Goal: Task Accomplishment & Management: Complete application form

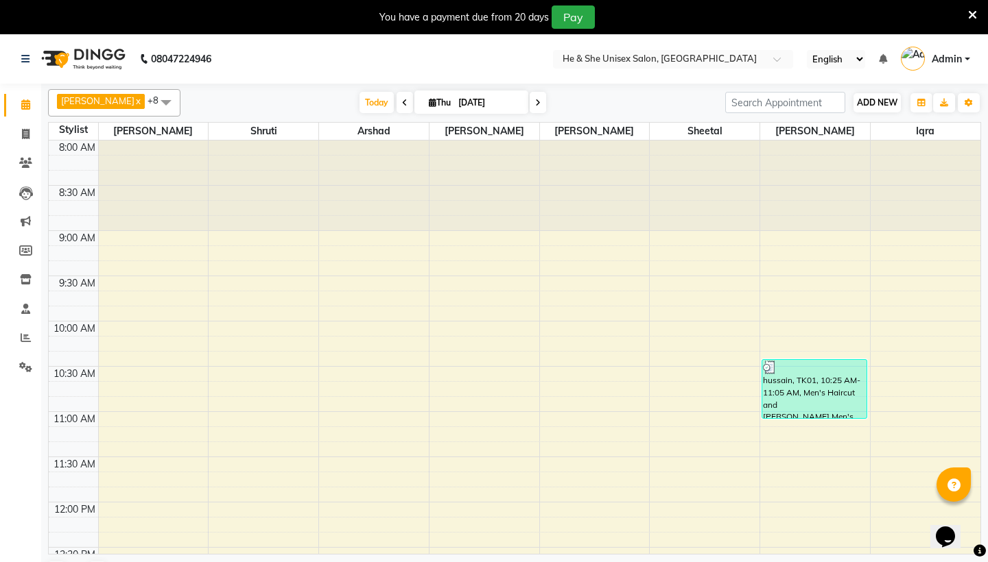
click at [871, 104] on span "ADD NEW" at bounding box center [877, 102] width 40 height 10
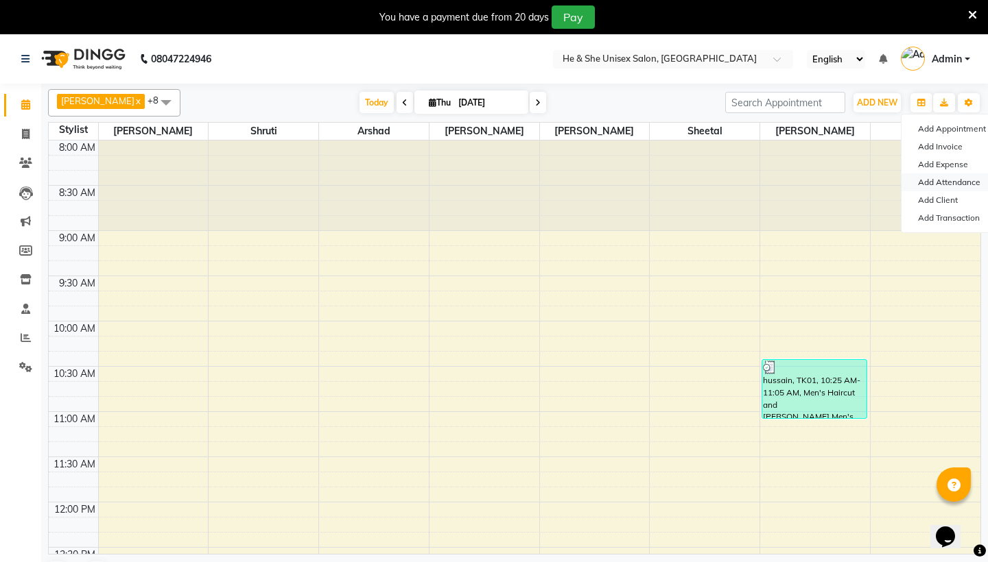
click at [930, 175] on link "Add Attendance" at bounding box center [955, 183] width 108 height 18
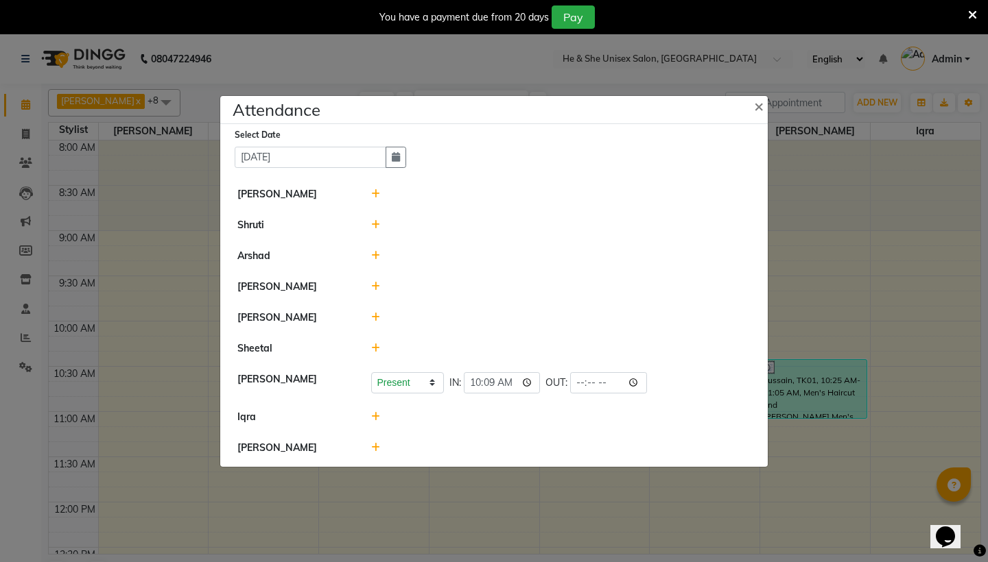
click at [374, 252] on icon at bounding box center [375, 256] width 9 height 10
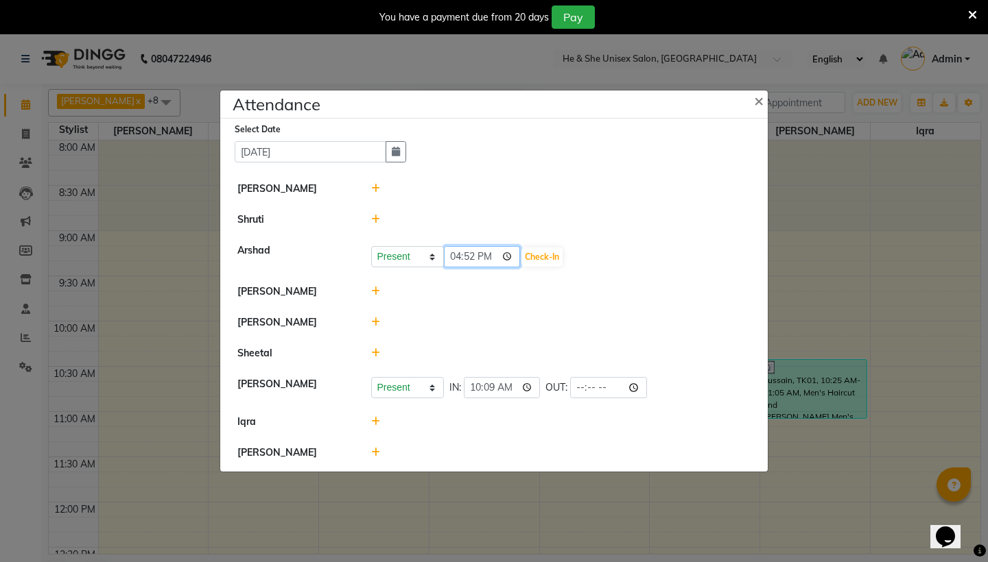
click at [450, 257] on input "16:52" at bounding box center [482, 256] width 77 height 21
click at [468, 258] on input "22:52" at bounding box center [482, 256] width 77 height 21
click at [489, 255] on input "22:45" at bounding box center [482, 256] width 77 height 21
type input "10:45"
click at [524, 255] on button "Check-In" at bounding box center [541, 257] width 41 height 19
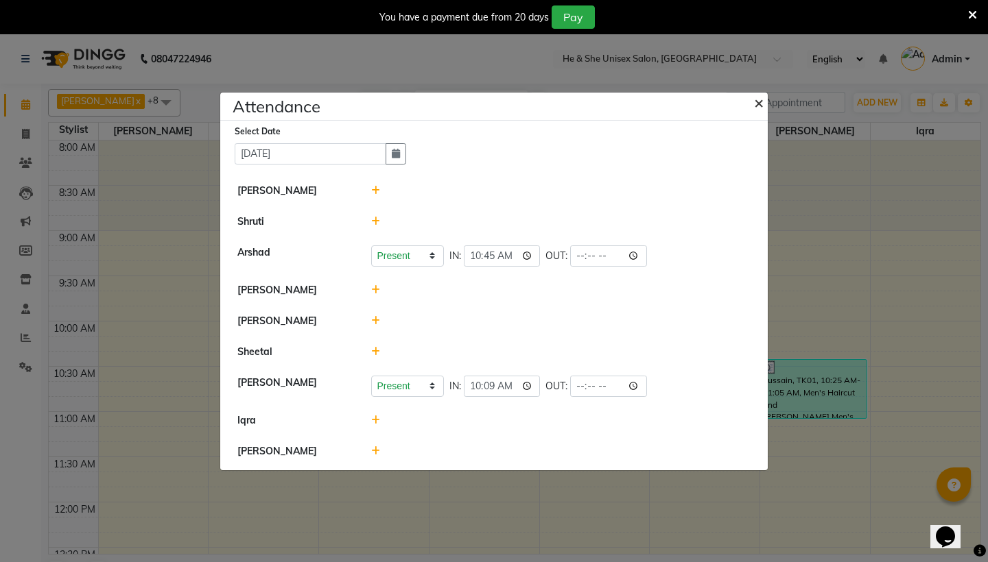
click at [762, 100] on span "×" at bounding box center [759, 102] width 10 height 21
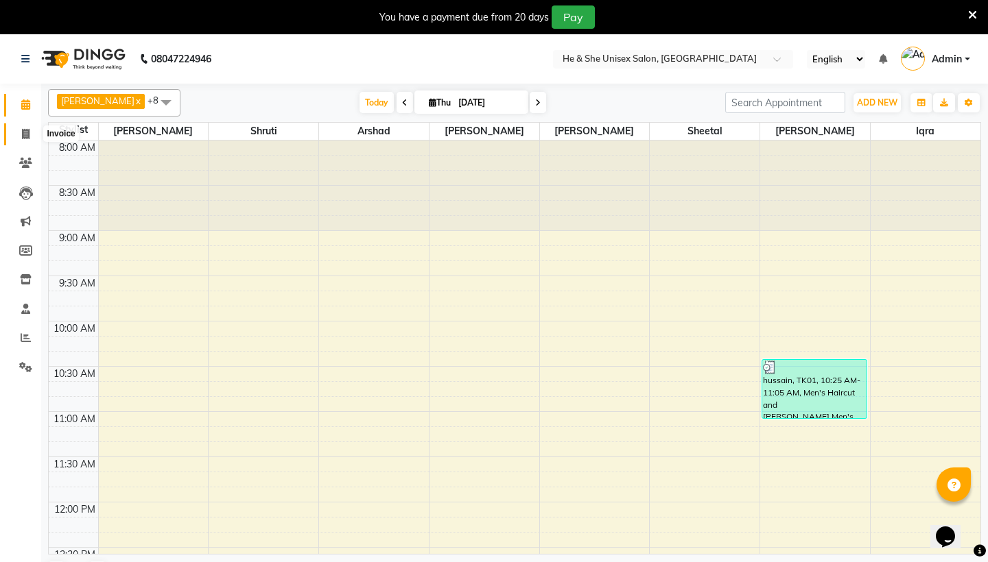
click at [26, 133] on icon at bounding box center [26, 134] width 8 height 10
select select "service"
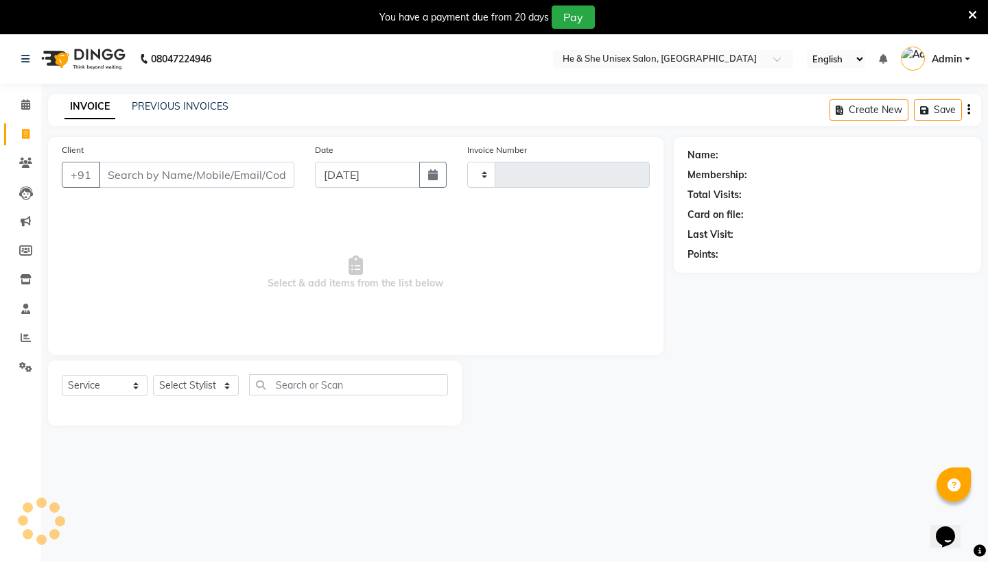
type input "2239"
select select "4745"
type input "9311892392"
click at [247, 177] on span "Add Client" at bounding box center [259, 175] width 54 height 14
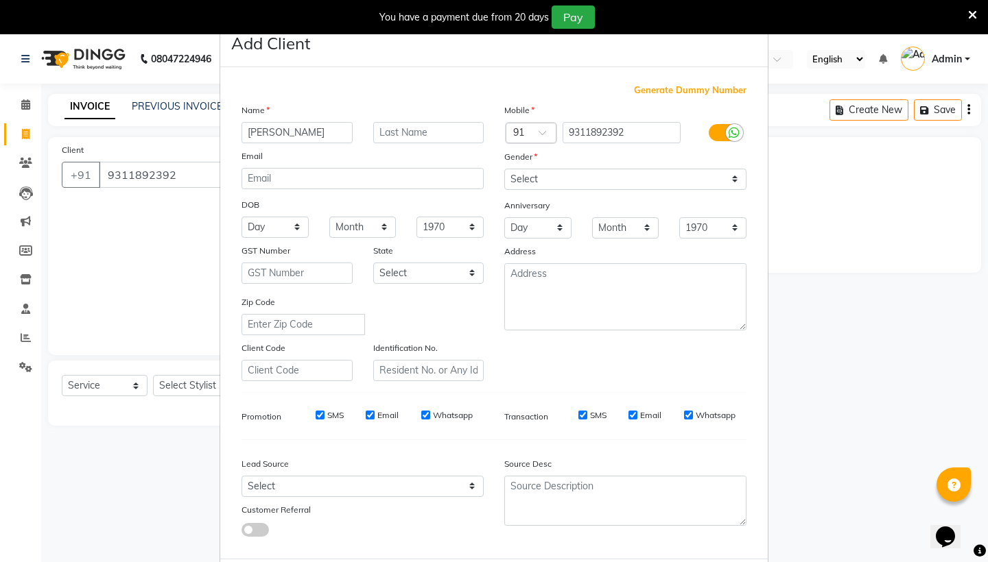
type input "[PERSON_NAME]"
select select "[DEMOGRAPHIC_DATA]"
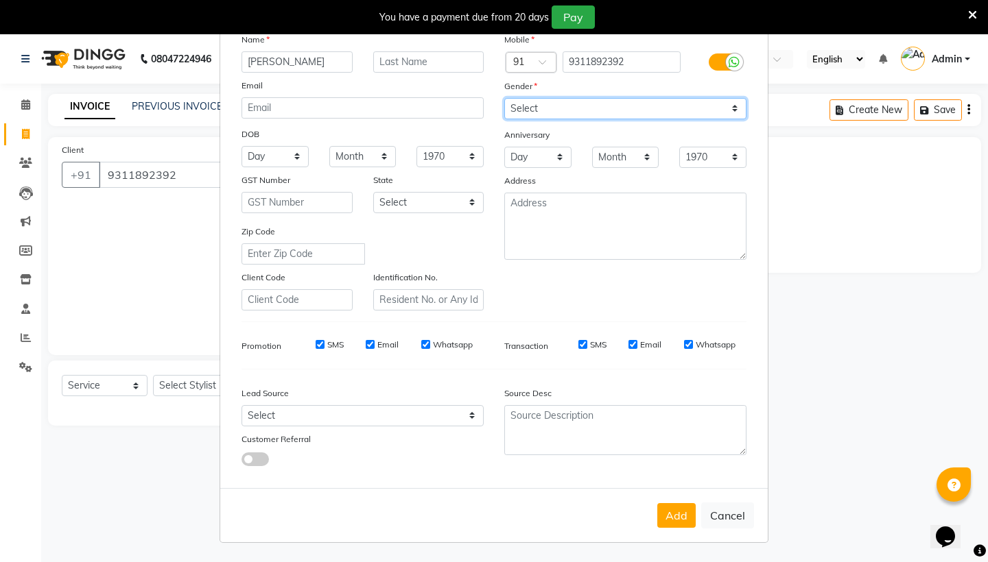
scroll to position [70, 0]
click at [678, 512] on button "Add" at bounding box center [676, 516] width 38 height 25
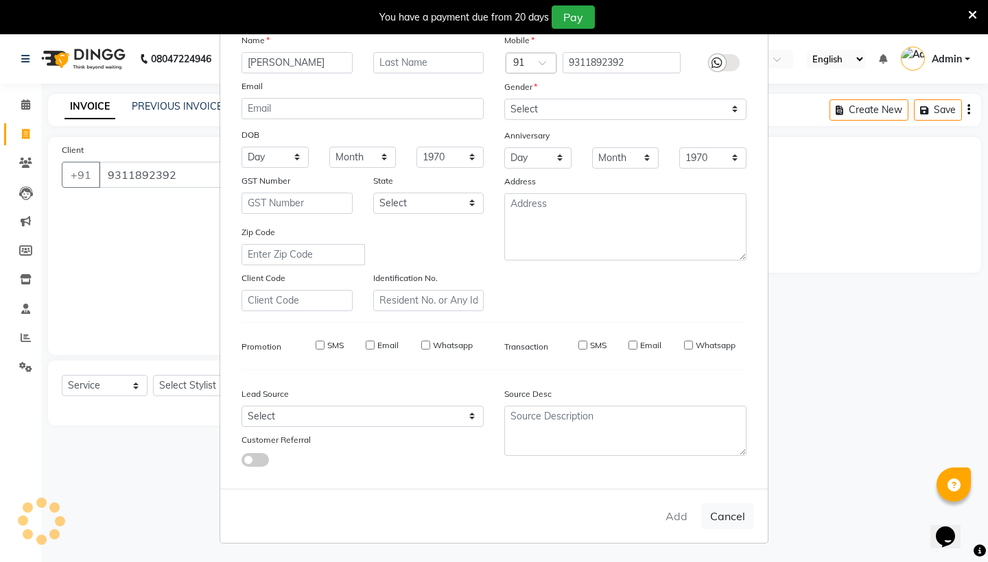
select select
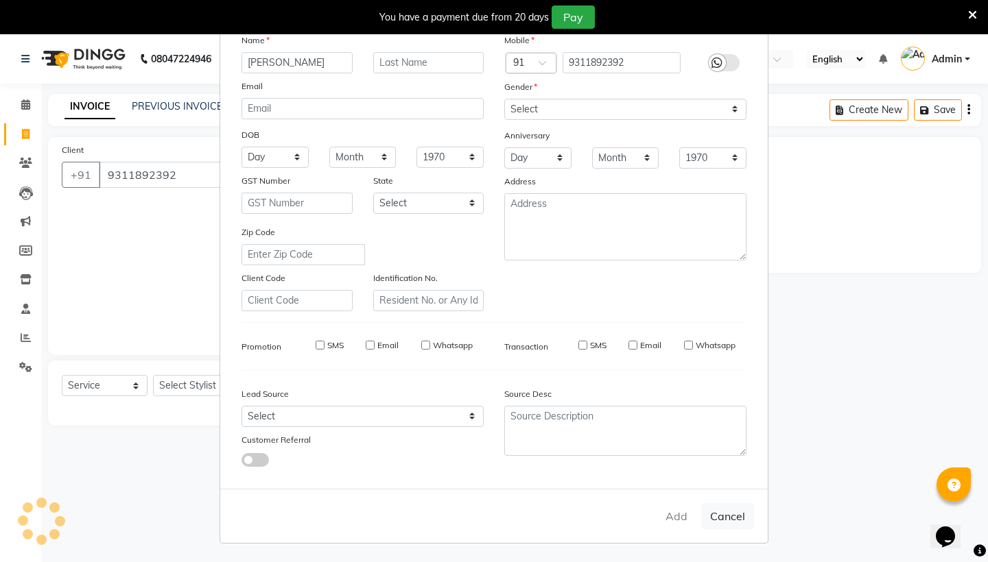
select select
checkbox input "false"
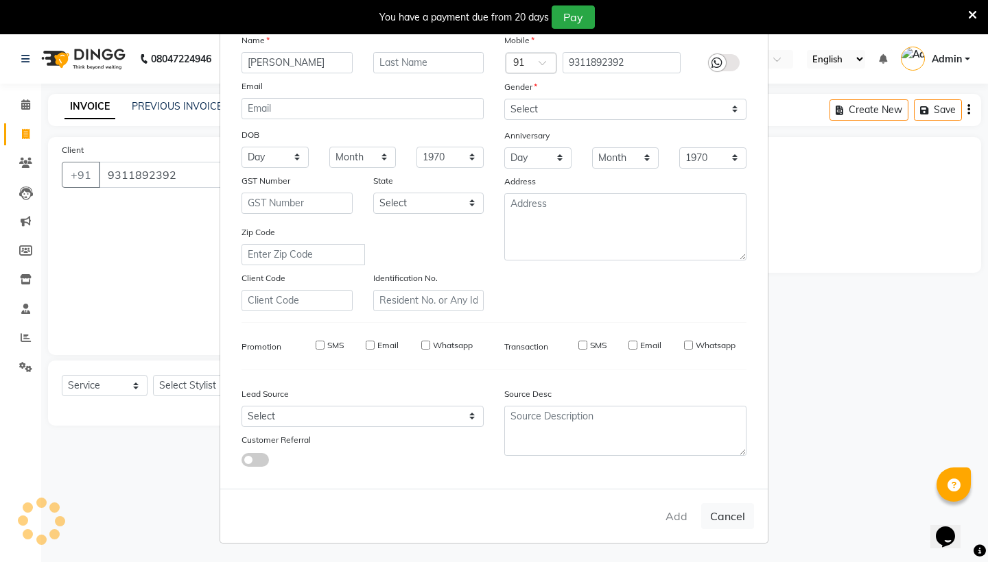
checkbox input "false"
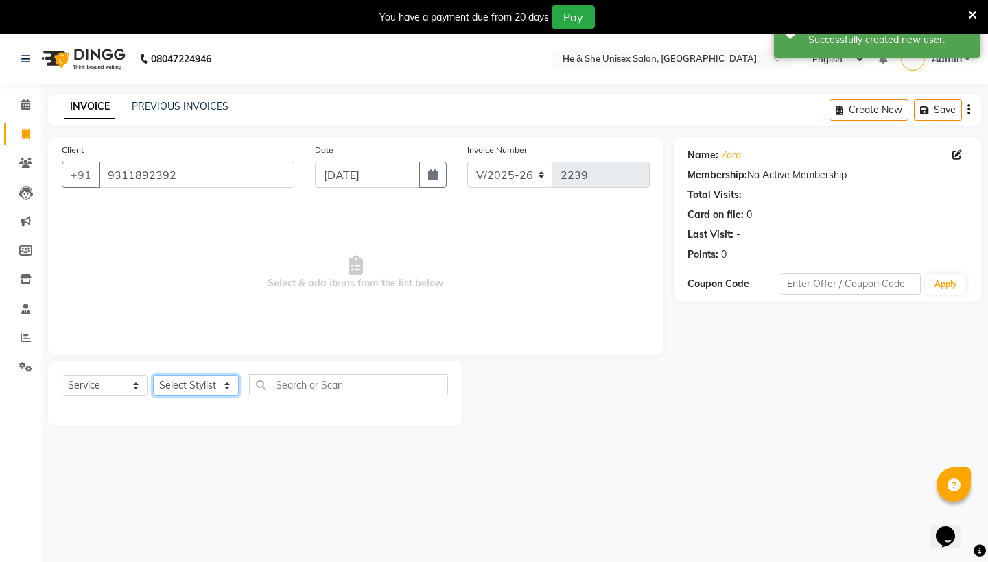
select select "28385"
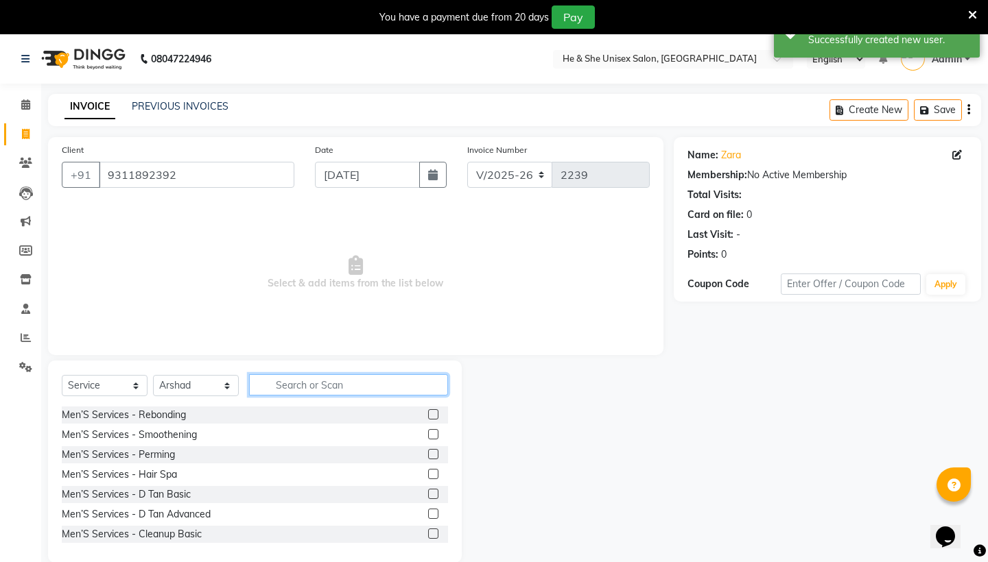
click at [348, 386] on input "text" at bounding box center [348, 385] width 199 height 21
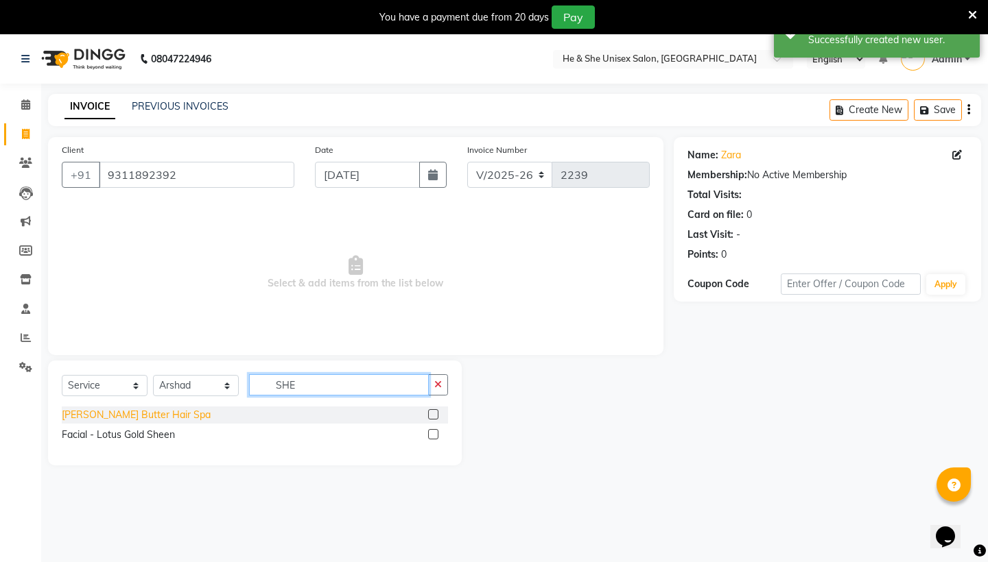
type input "SHE"
click at [108, 413] on div "[PERSON_NAME] Butter Hair Spa" at bounding box center [136, 415] width 149 height 14
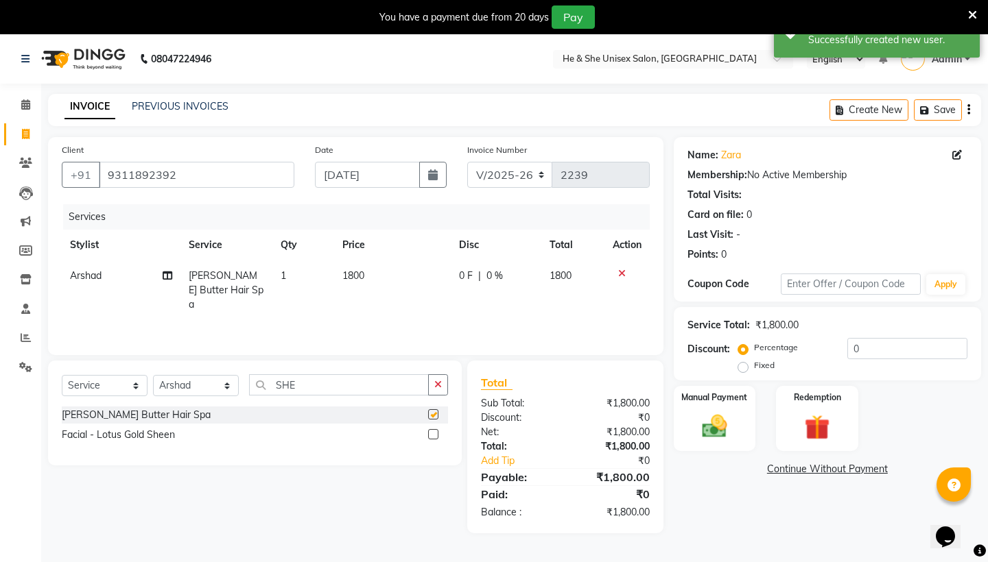
checkbox input "false"
click at [349, 279] on span "1800" at bounding box center [353, 276] width 22 height 12
select select "28385"
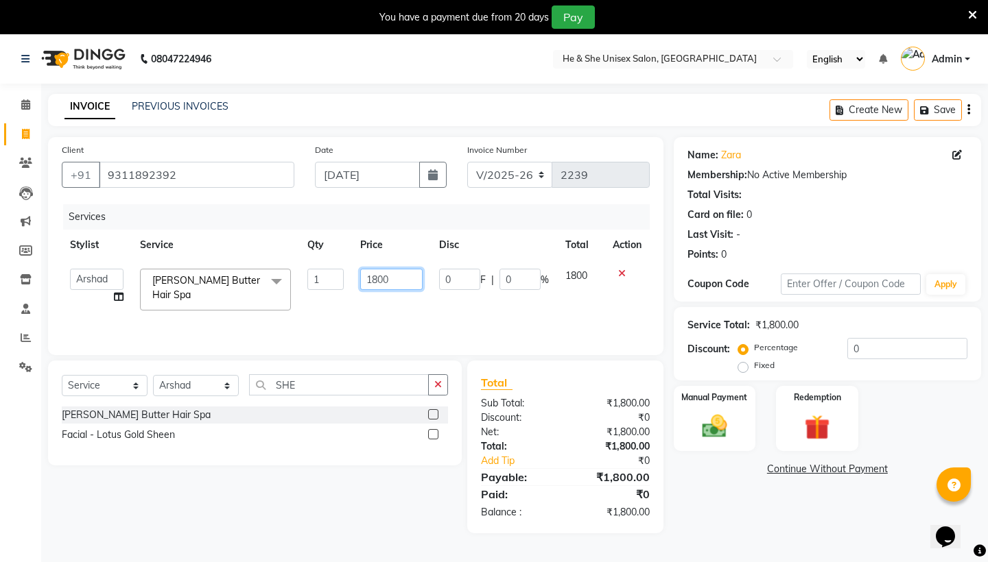
click at [379, 278] on input "1800" at bounding box center [391, 279] width 62 height 21
type input "1500"
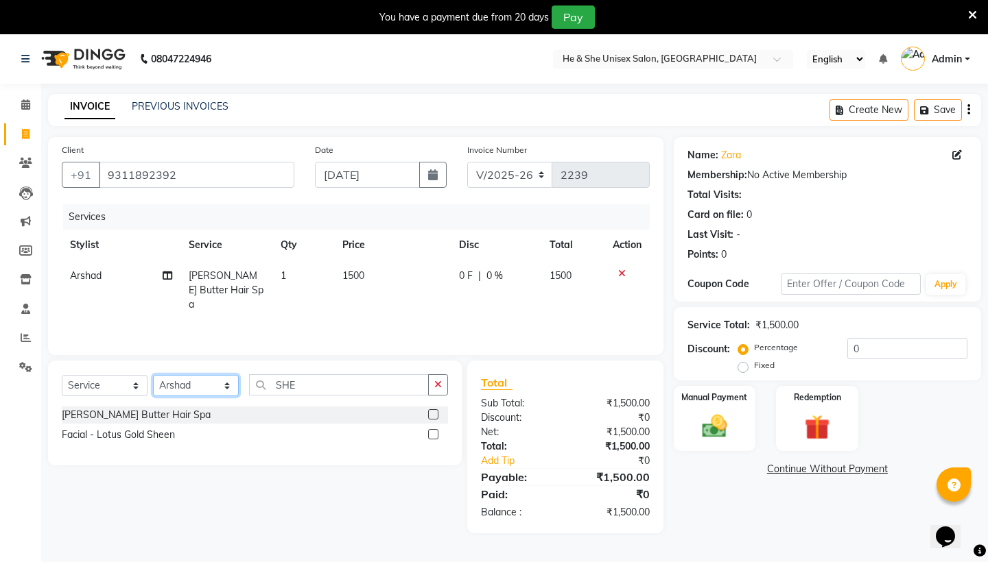
select select "46573"
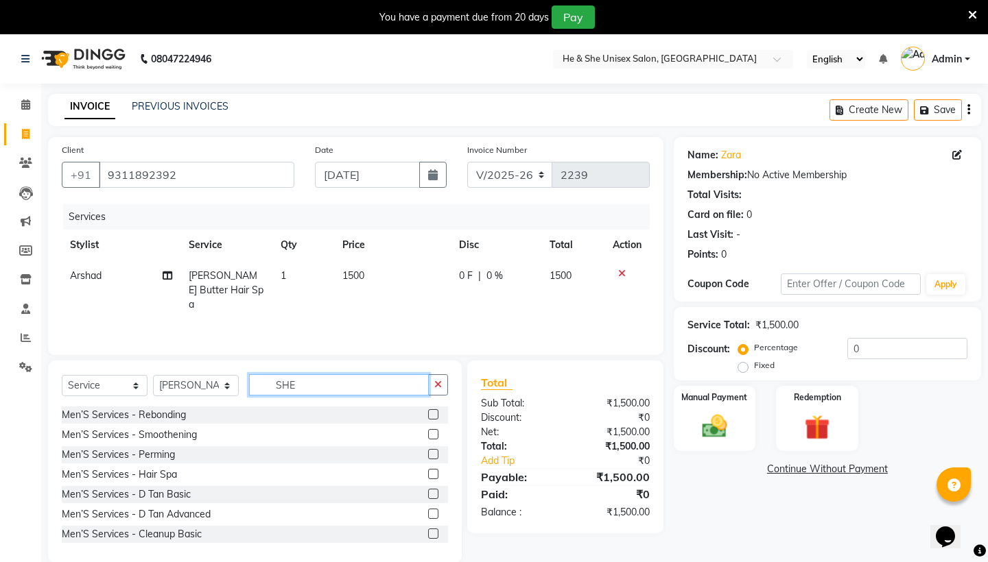
click at [314, 386] on input "SHE" at bounding box center [339, 385] width 180 height 21
type input "S"
type input "HAIR SPA"
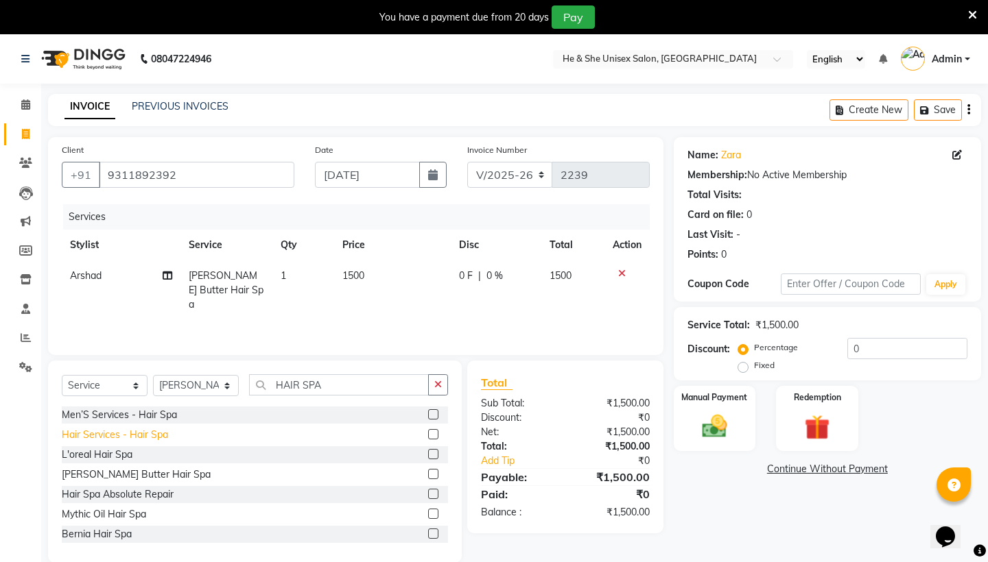
click at [154, 437] on div "Hair Services - Hair Spa" at bounding box center [115, 435] width 106 height 14
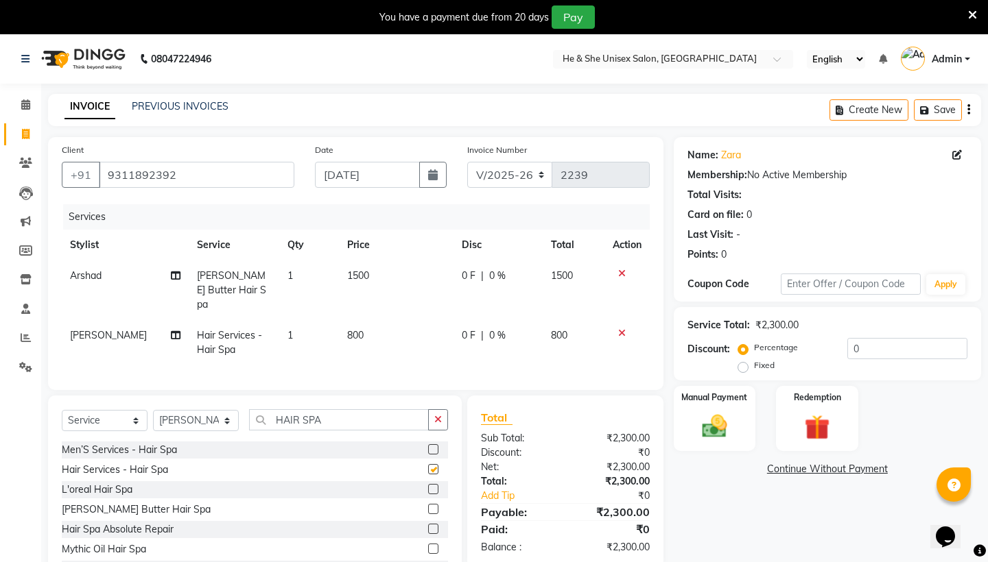
checkbox input "false"
click at [351, 329] on span "800" at bounding box center [355, 335] width 16 height 12
select select "46573"
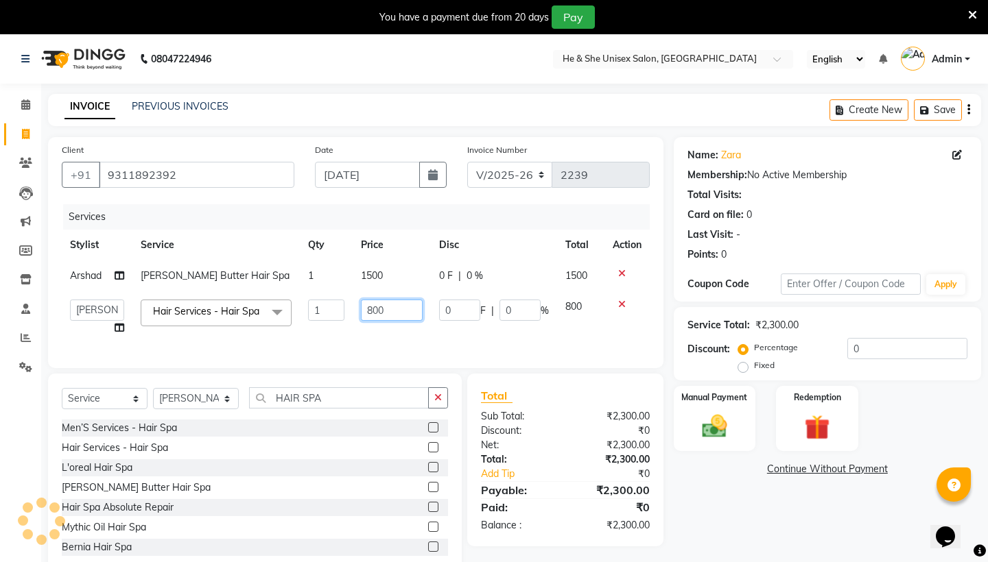
click at [372, 321] on input "800" at bounding box center [392, 310] width 62 height 21
type input "1000"
click at [379, 355] on div "Services Stylist Service Qty Price Disc Total Action [PERSON_NAME] Butter Hair …" at bounding box center [356, 279] width 588 height 150
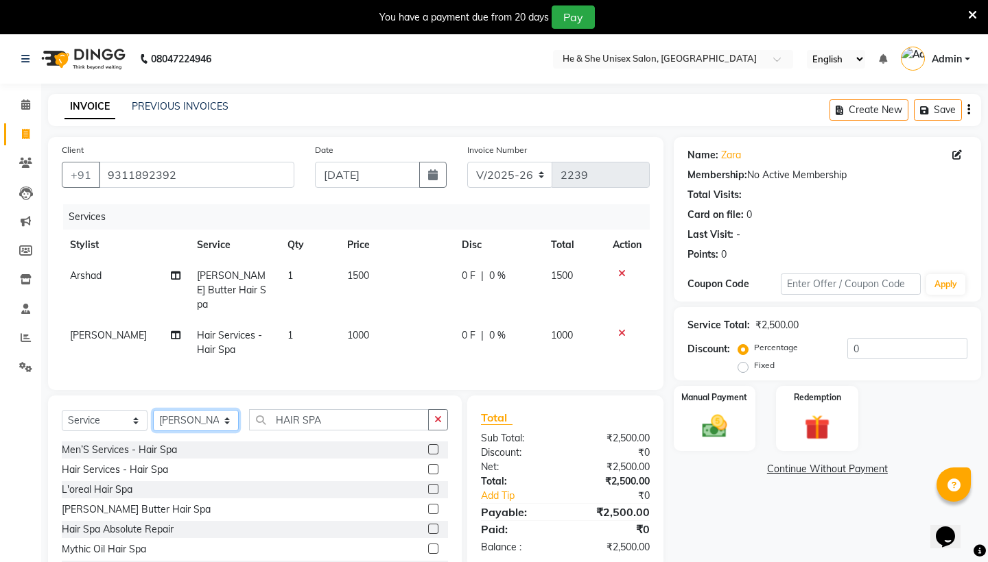
select select "73954"
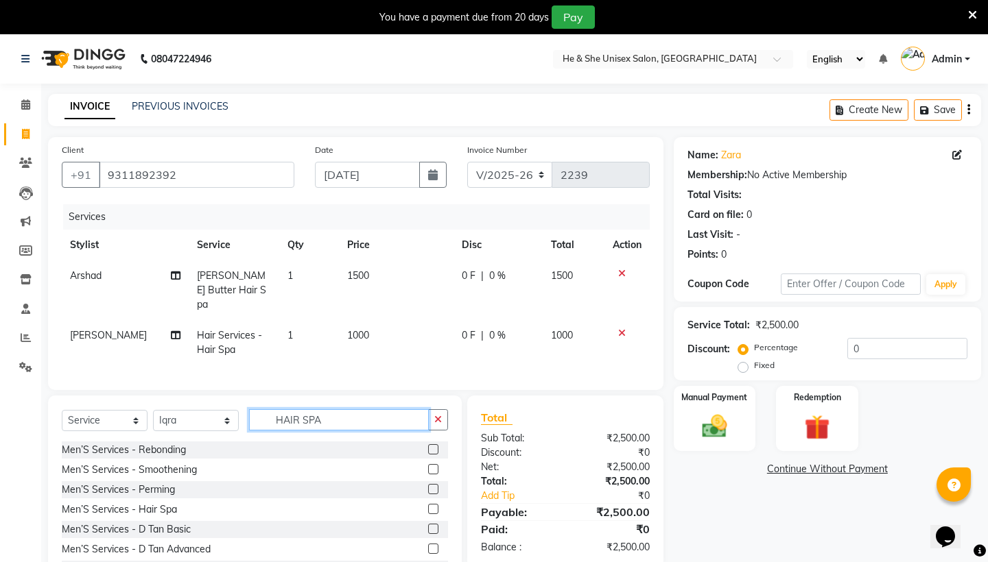
click at [348, 410] on input "HAIR SPA" at bounding box center [339, 420] width 180 height 21
type input "H"
type input "EYE"
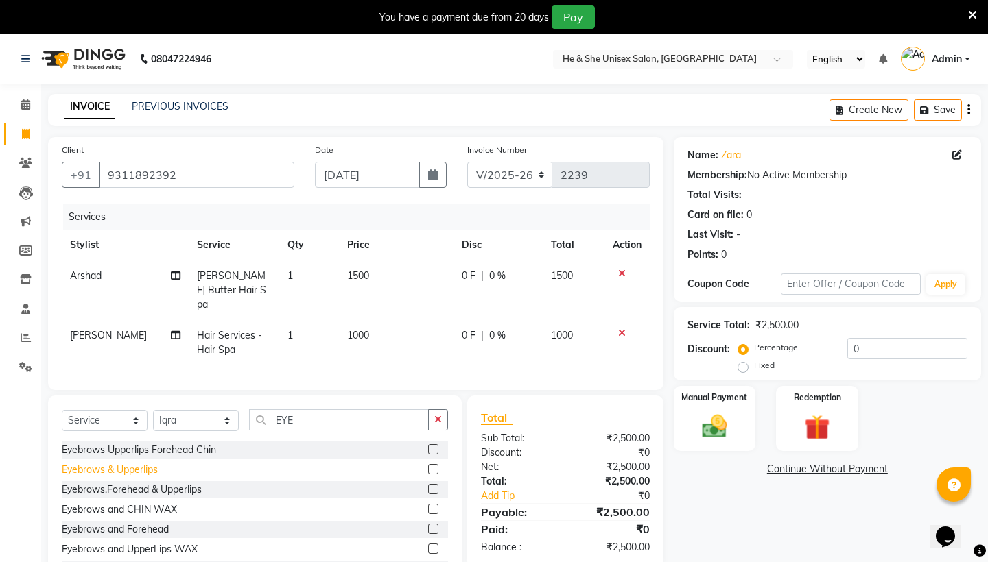
click at [136, 463] on div "Eyebrows & Upperlips" at bounding box center [110, 470] width 96 height 14
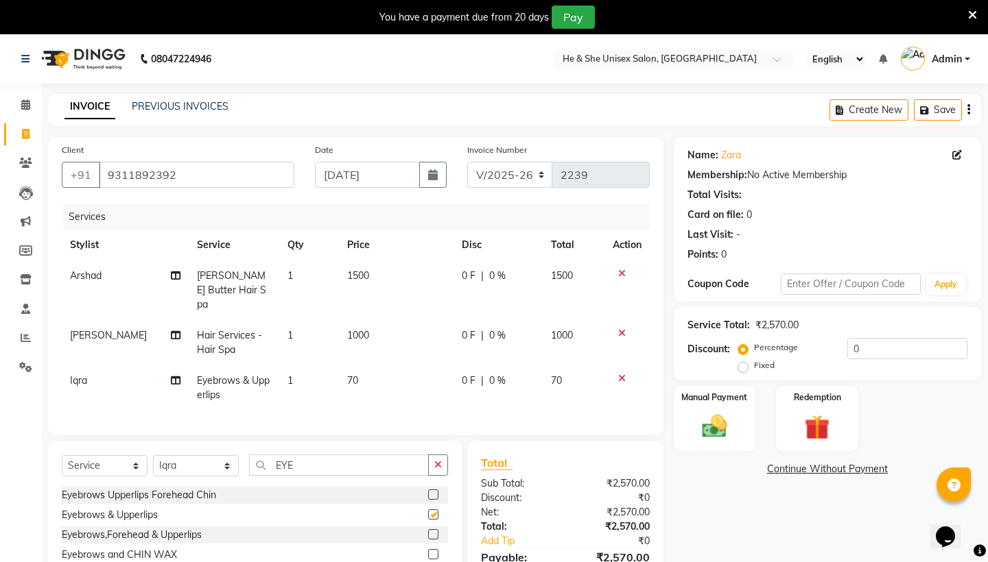
checkbox input "false"
click at [710, 425] on img at bounding box center [714, 427] width 43 height 30
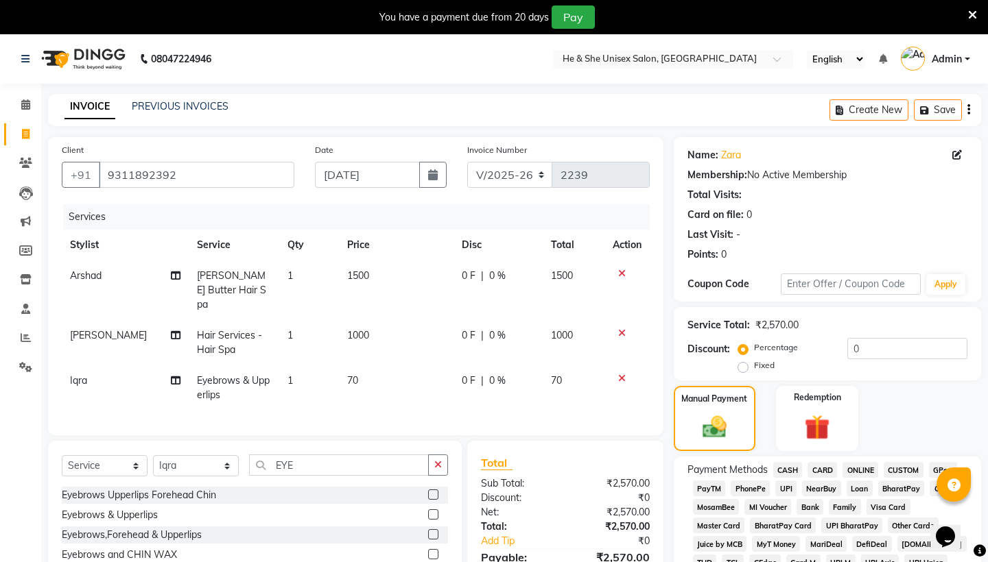
click at [787, 471] on span "CASH" at bounding box center [787, 470] width 29 height 16
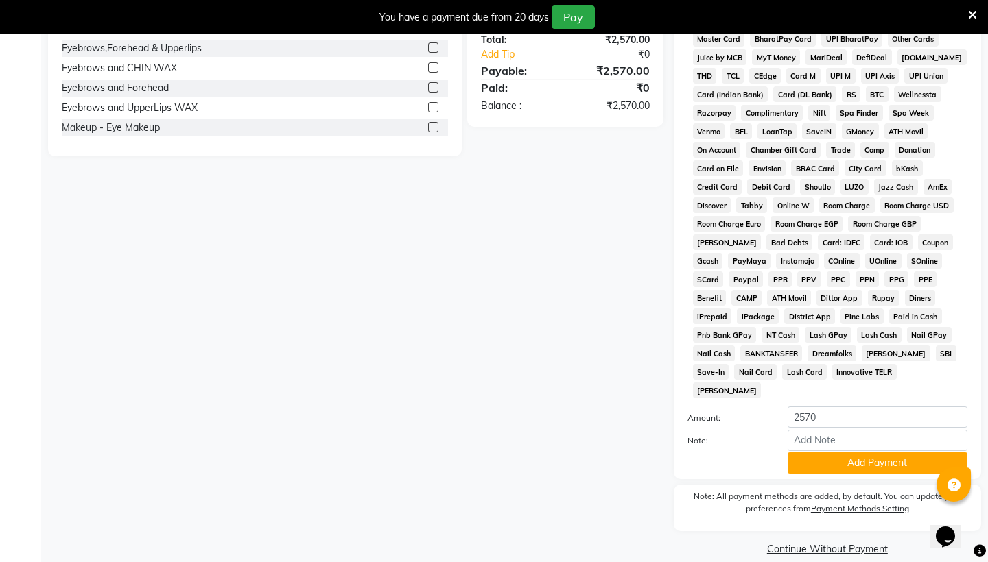
scroll to position [486, 0]
click at [838, 454] on button "Add Payment" at bounding box center [877, 464] width 180 height 21
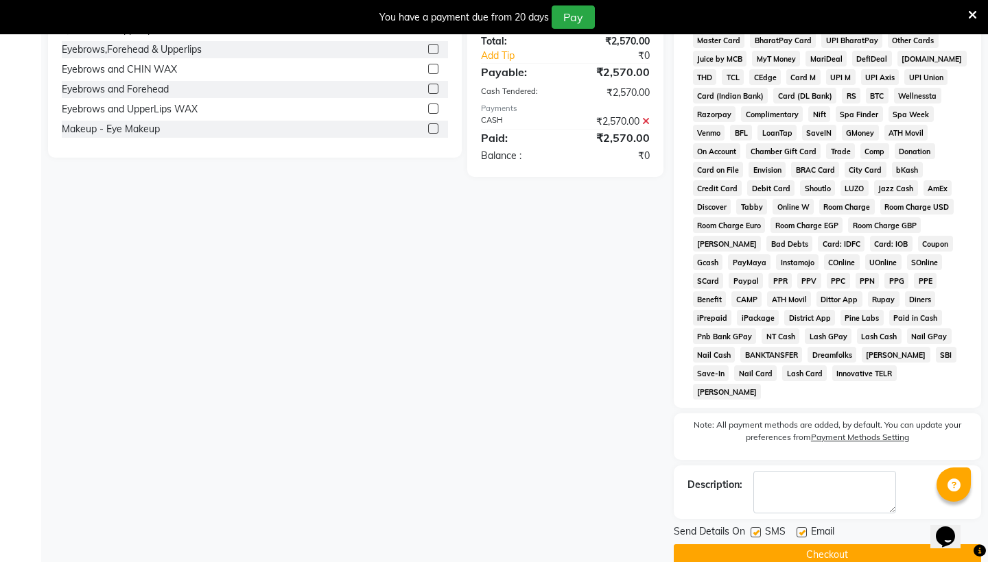
scroll to position [491, 0]
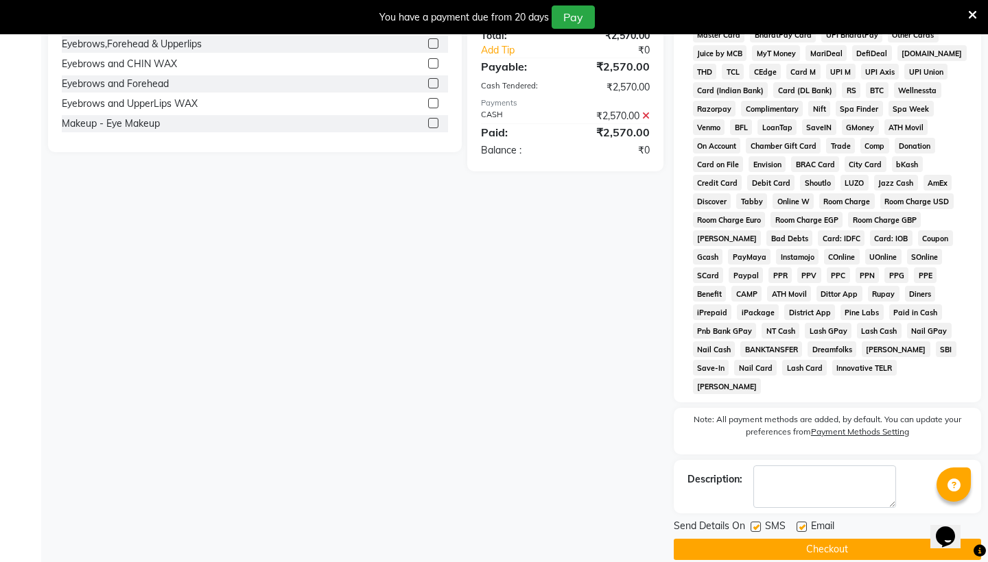
click at [864, 539] on button "Checkout" at bounding box center [827, 549] width 307 height 21
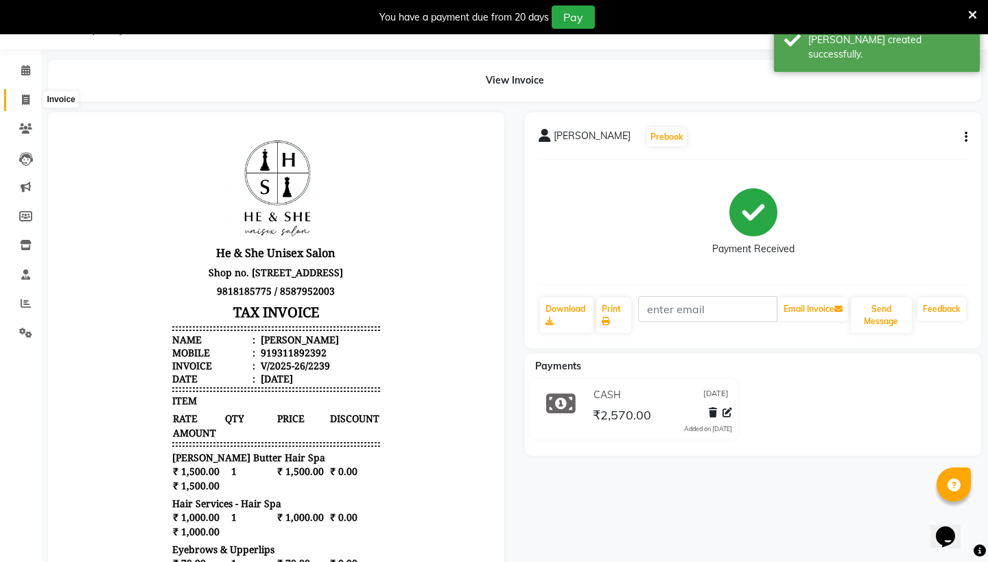
click at [23, 102] on icon at bounding box center [26, 100] width 8 height 10
select select "service"
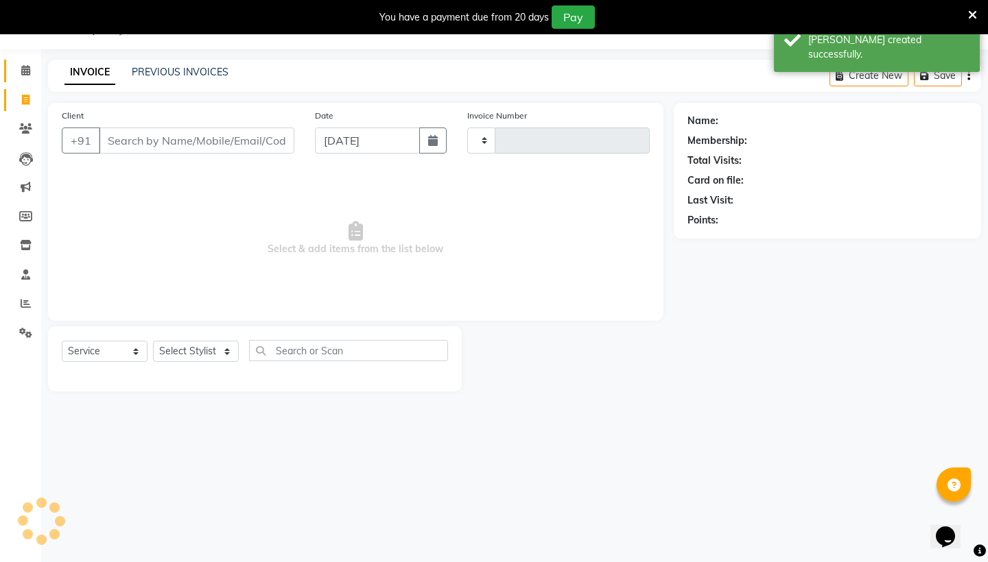
type input "2240"
select select "4745"
click at [25, 71] on icon at bounding box center [25, 70] width 9 height 10
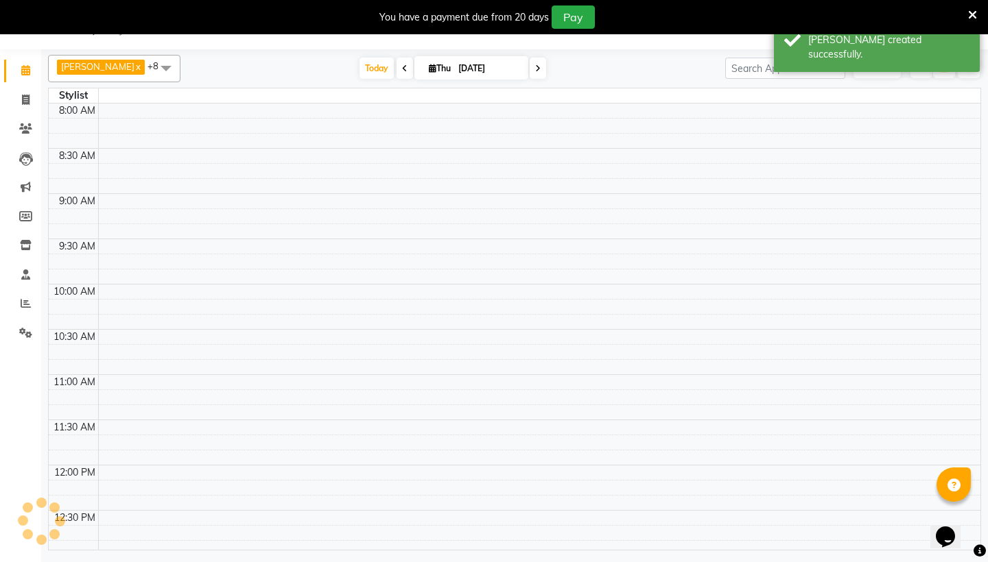
scroll to position [725, 0]
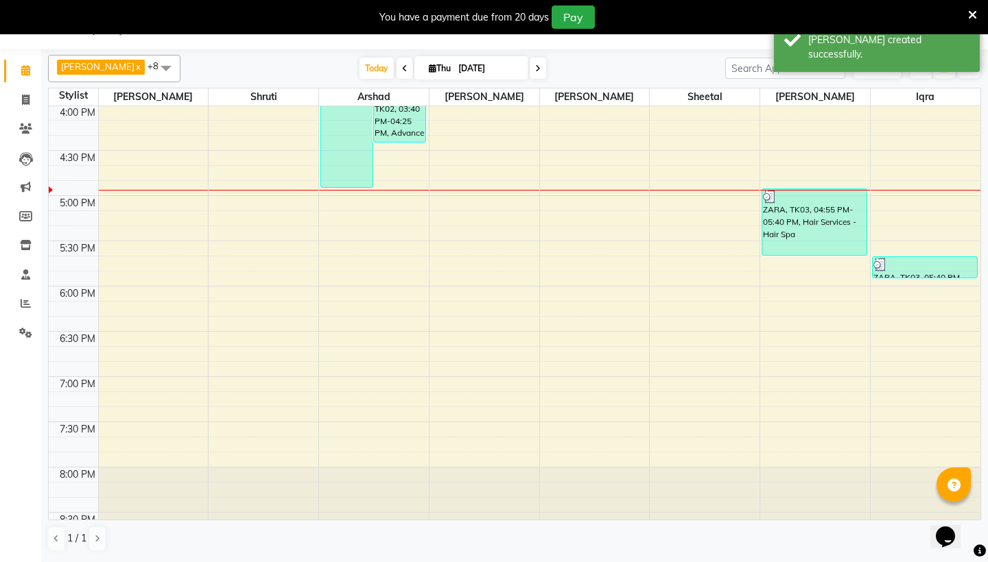
click at [859, 70] on span "ADD NEW" at bounding box center [877, 68] width 40 height 10
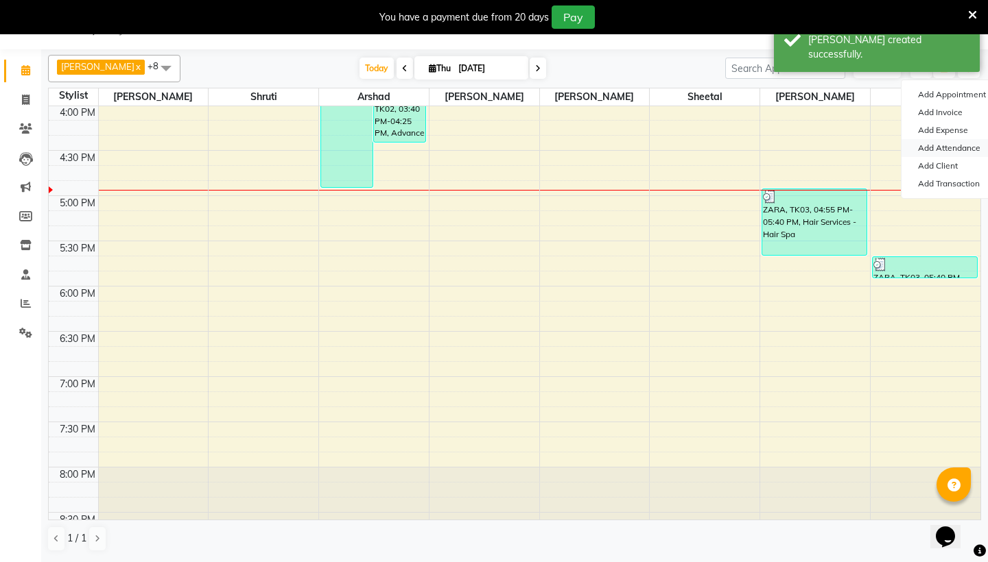
click at [958, 145] on link "Add Attendance" at bounding box center [955, 148] width 108 height 18
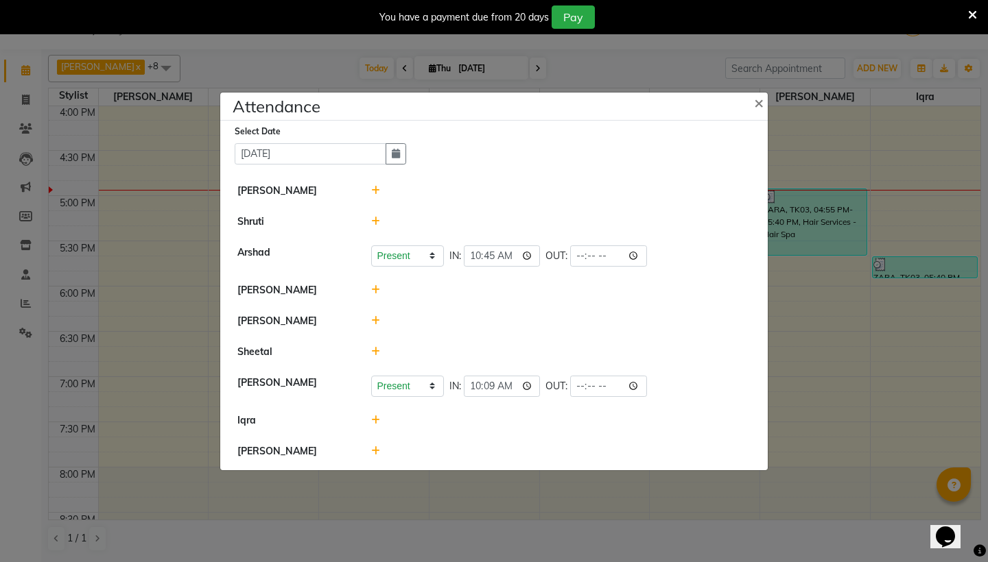
click at [376, 453] on icon at bounding box center [375, 452] width 9 height 10
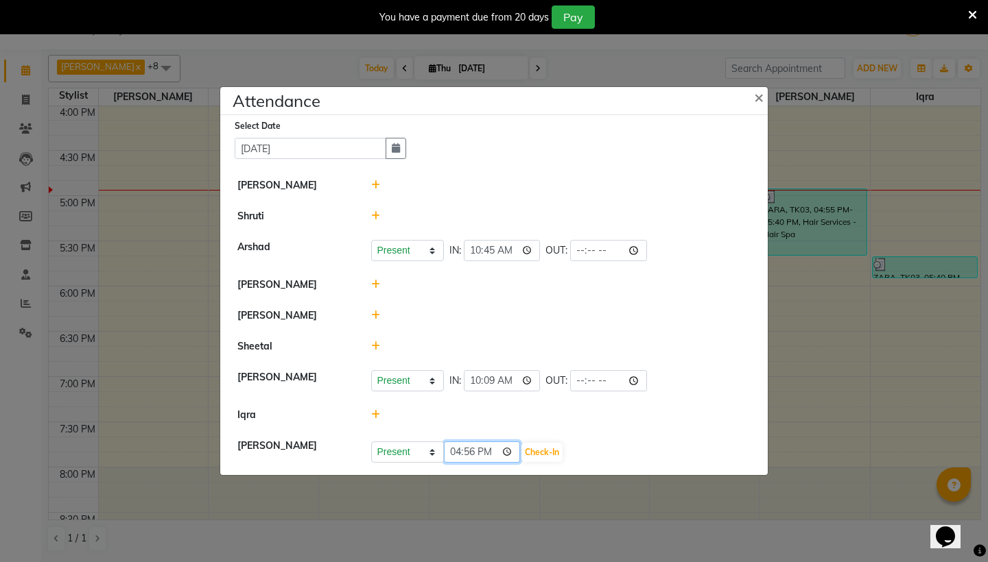
click at [459, 454] on input "16:56" at bounding box center [482, 452] width 77 height 21
click at [471, 453] on input "21:56" at bounding box center [482, 452] width 77 height 21
click at [485, 453] on input "21:55" at bounding box center [482, 452] width 77 height 21
type input "09:55"
click at [521, 452] on button "Check-In" at bounding box center [541, 452] width 41 height 19
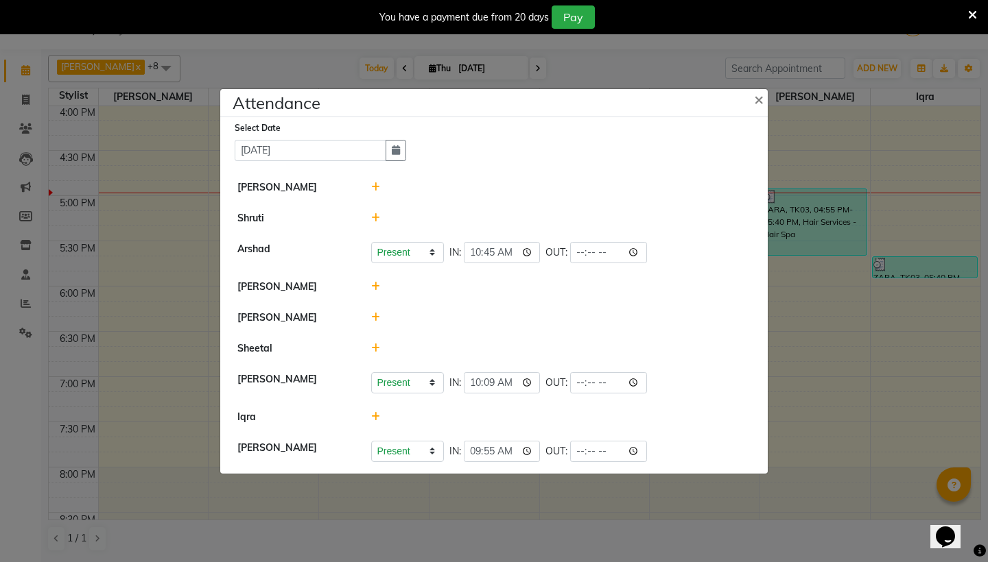
click at [376, 416] on icon at bounding box center [375, 417] width 9 height 10
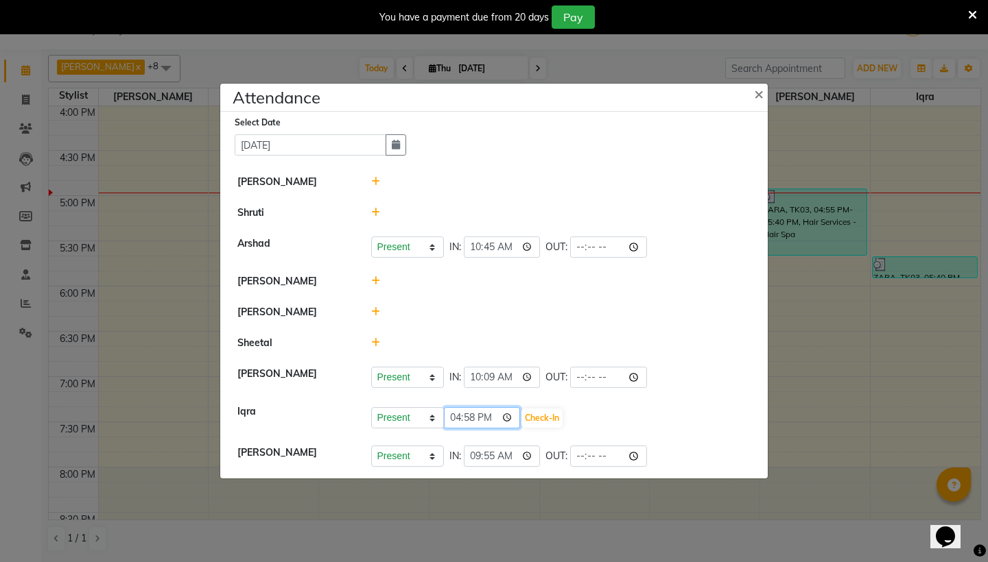
click at [456, 418] on input "16:58" at bounding box center [482, 417] width 77 height 21
click at [467, 420] on input "22:58" at bounding box center [482, 417] width 77 height 21
click at [490, 418] on input "22:50" at bounding box center [482, 417] width 77 height 21
type input "10:50"
click at [524, 419] on button "Check-In" at bounding box center [541, 418] width 41 height 19
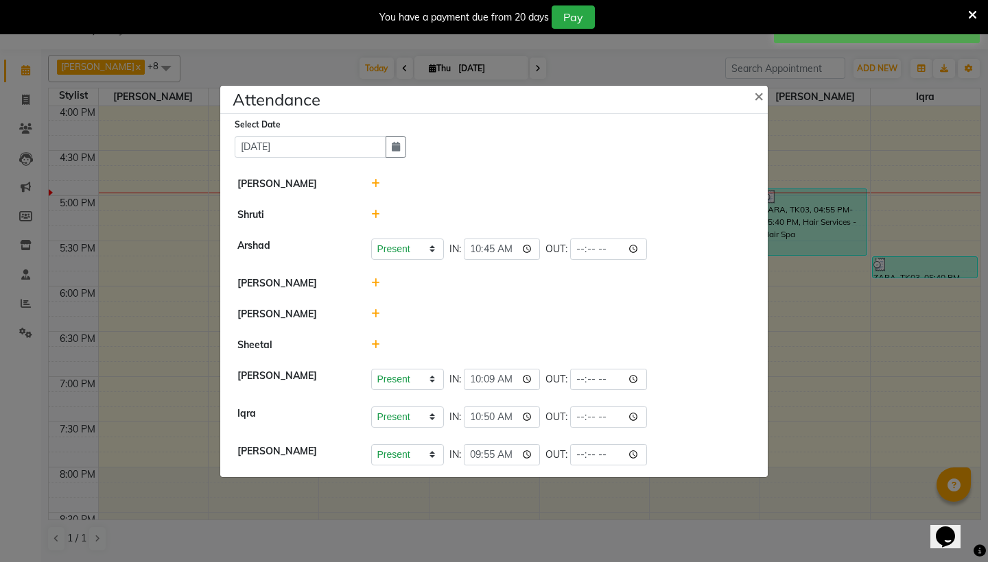
click at [375, 341] on icon at bounding box center [375, 345] width 9 height 10
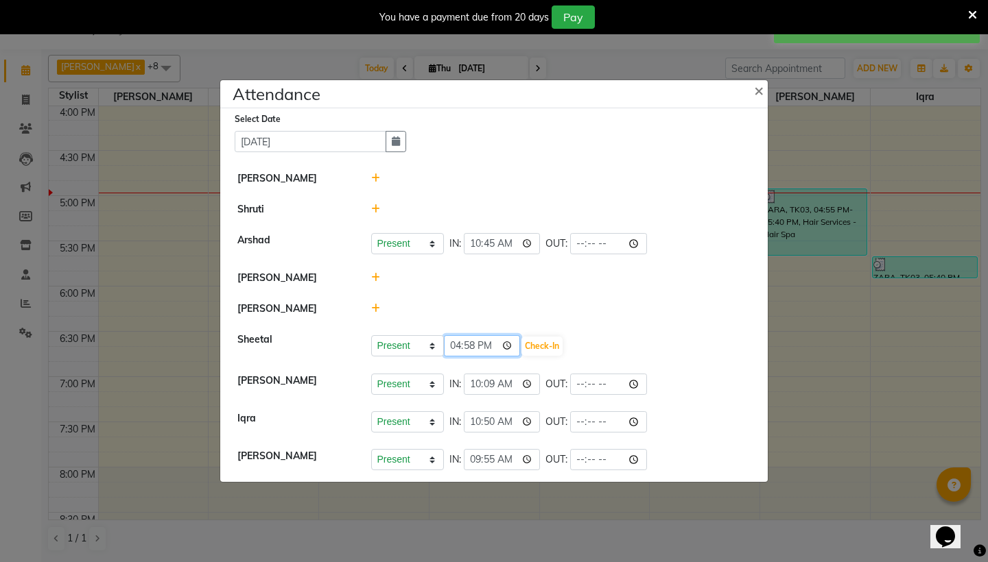
click at [452, 347] on input "16:58" at bounding box center [482, 345] width 77 height 21
click at [466, 348] on input "22:58" at bounding box center [482, 345] width 77 height 21
click at [482, 344] on input "22:30" at bounding box center [482, 345] width 77 height 21
type input "10:30"
click at [521, 346] on button "Check-In" at bounding box center [541, 346] width 41 height 19
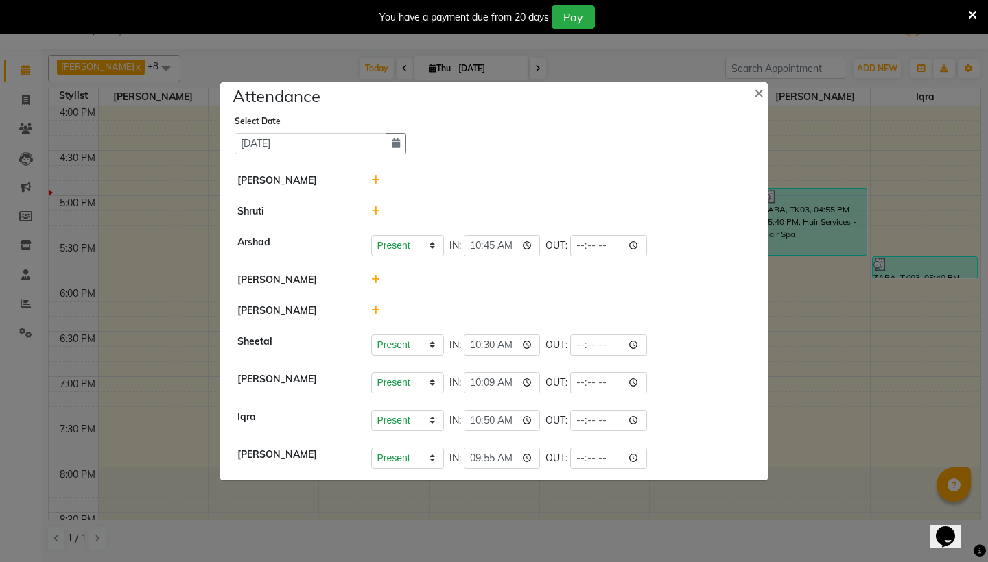
click at [375, 310] on icon at bounding box center [375, 311] width 9 height 10
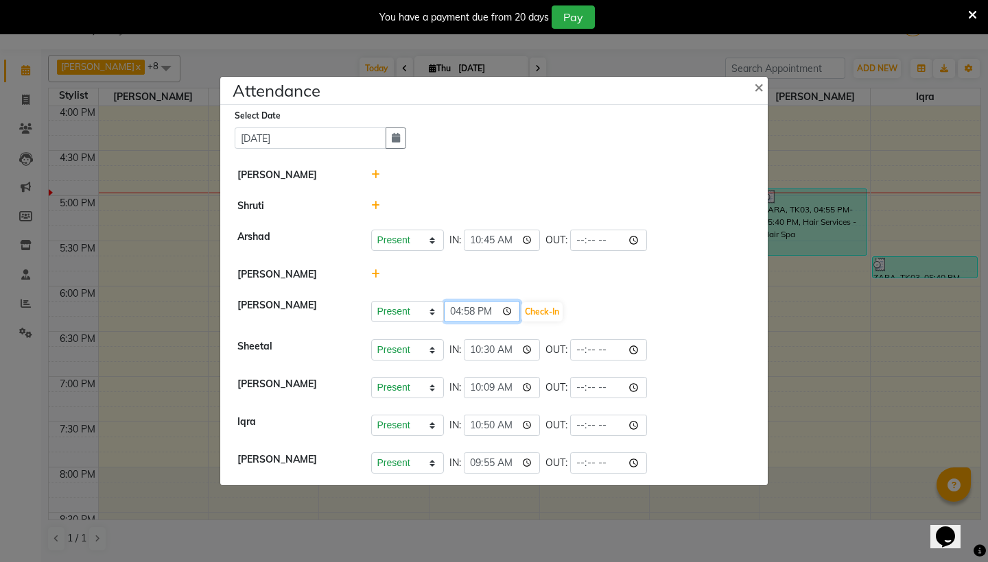
click at [452, 314] on input "16:58" at bounding box center [482, 311] width 77 height 21
click at [468, 312] on input "12:58" at bounding box center [482, 311] width 77 height 21
type input "12:59"
click at [537, 311] on button "Check-In" at bounding box center [541, 312] width 41 height 19
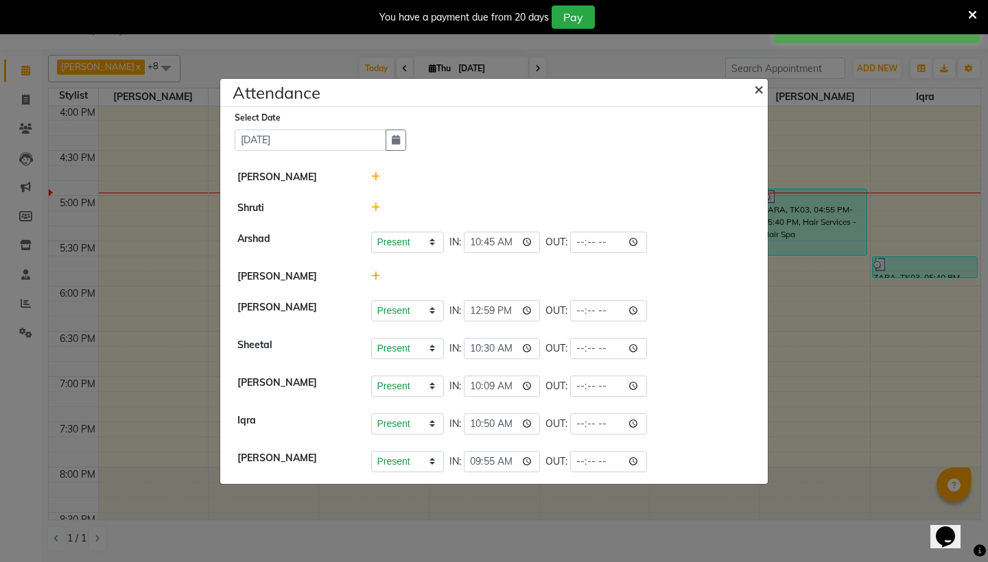
click at [759, 89] on span "×" at bounding box center [759, 88] width 10 height 21
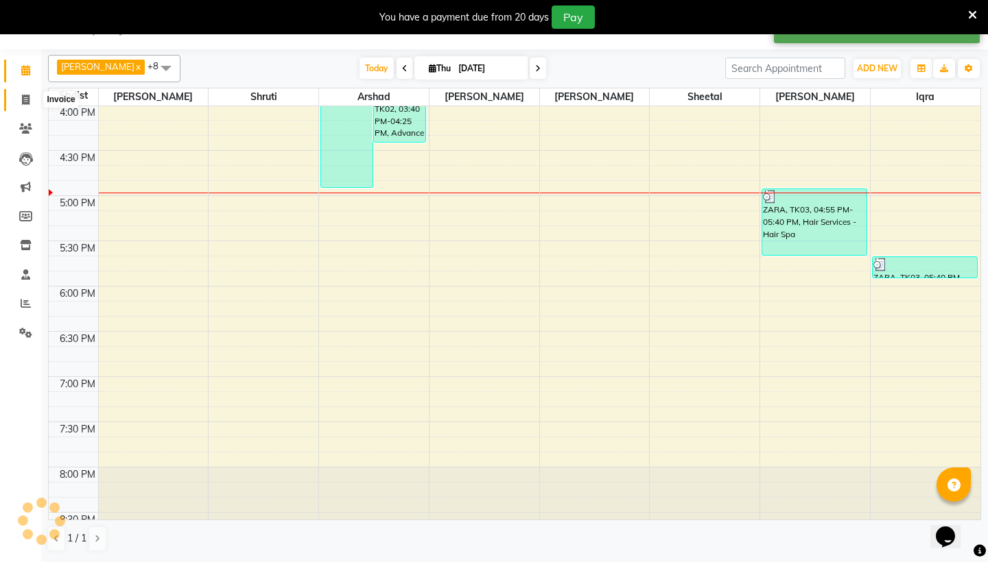
click at [25, 106] on span at bounding box center [26, 101] width 24 height 16
select select "service"
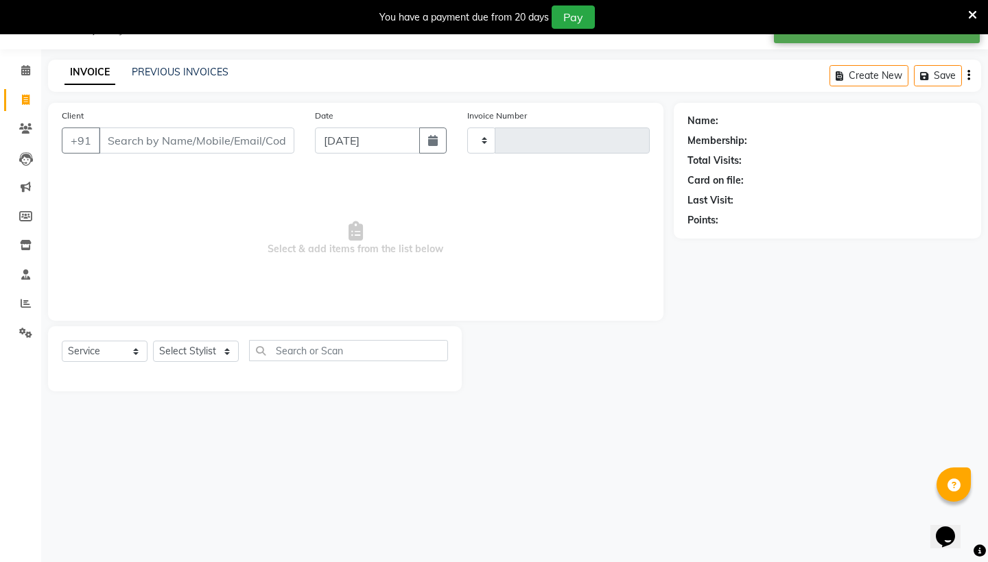
type input "2240"
select select "4745"
